Goal: Information Seeking & Learning: Find specific fact

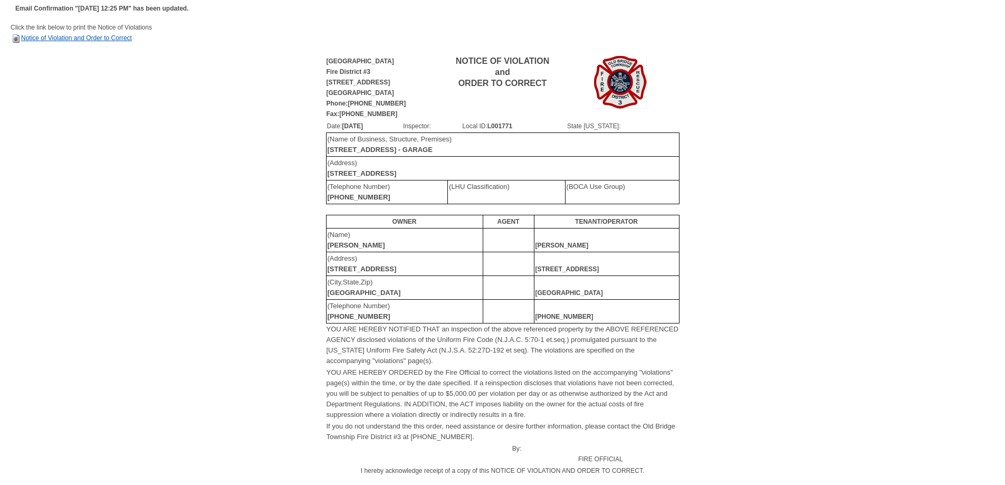
click at [94, 40] on link "Notice of Violation and Order to Correct" at bounding box center [71, 37] width 121 height 7
drag, startPoint x: 89, startPoint y: 39, endPoint x: 79, endPoint y: 39, distance: 10.0
click at [79, 39] on link "Notice of Violation and Order to Correct" at bounding box center [71, 37] width 121 height 7
click at [64, 38] on link "Notice of Violation and Order to Correct" at bounding box center [71, 37] width 121 height 7
click at [86, 39] on link "Notice of Violation and Order to Correct" at bounding box center [71, 37] width 121 height 7
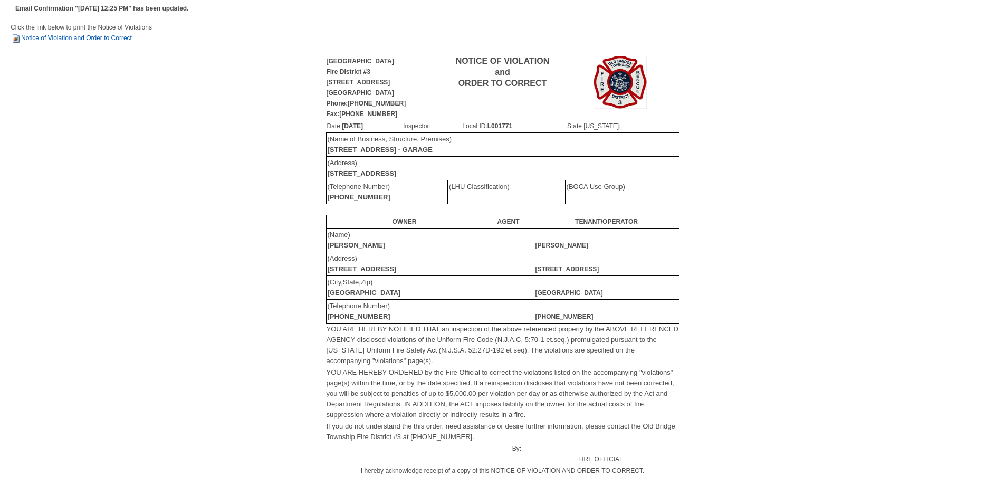
click at [61, 37] on link "Notice of Violation and Order to Correct" at bounding box center [71, 37] width 121 height 7
click at [92, 39] on link "Notice of Violation and Order to Correct" at bounding box center [71, 37] width 121 height 7
drag, startPoint x: 17, startPoint y: 40, endPoint x: 178, endPoint y: 63, distance: 162.5
click at [178, 63] on div "Old Bridge Township Fire District #3 913 Englishtown Road Old Bridge, NJ 08857 …" at bounding box center [503, 310] width 984 height 512
click at [102, 42] on td "Click the link below to print the Notice of Violations Notice of Violation and …" at bounding box center [503, 38] width 984 height 32
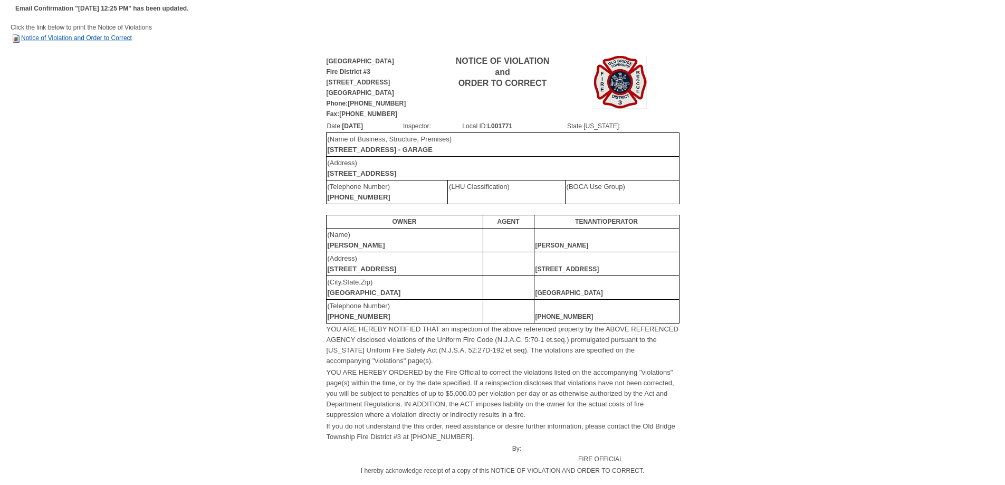
click at [102, 39] on link "Notice of Violation and Order to Correct" at bounding box center [71, 37] width 121 height 7
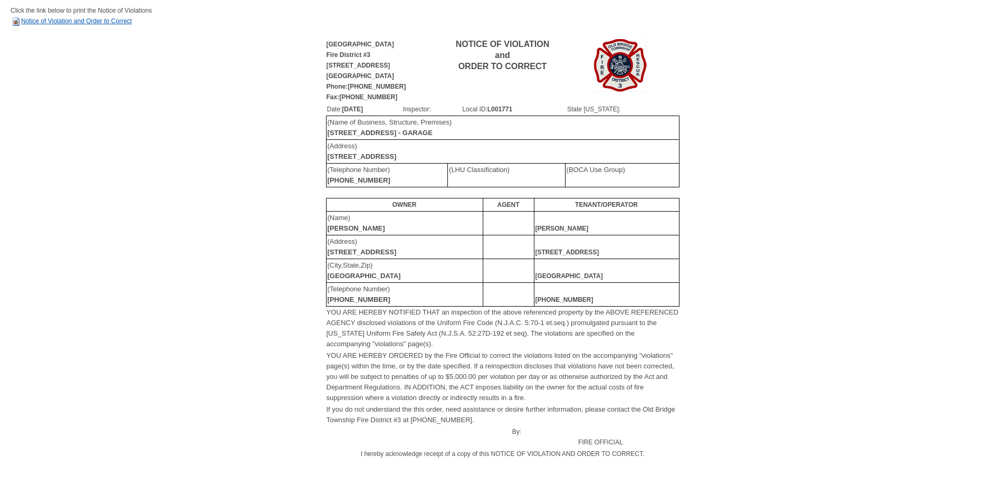
click at [110, 21] on link "Notice of Violation and Order to Correct" at bounding box center [71, 20] width 121 height 7
